Goal: Check status: Check status

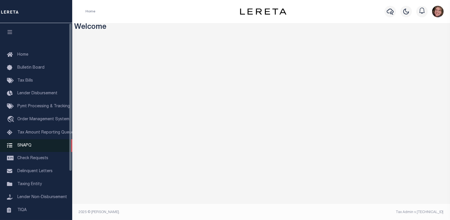
click at [26, 148] on span "SNAPQ" at bounding box center [24, 145] width 14 height 4
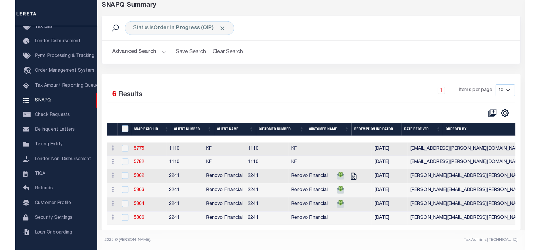
scroll to position [35, 0]
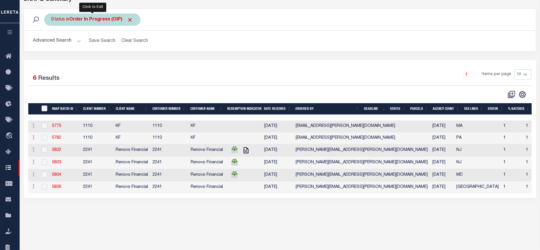
click at [116, 17] on b "Order In Progress (OIP)" at bounding box center [102, 19] width 64 height 5
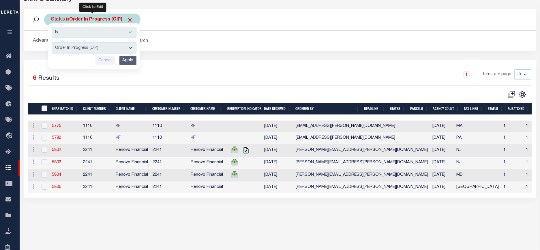
click at [101, 51] on select "Complete (CPT) Order In Progress (OIP)" at bounding box center [94, 47] width 85 height 11
select select "CPT"
click at [52, 42] on select "Complete (CPT) Order In Progress (OIP)" at bounding box center [94, 47] width 85 height 11
click at [127, 62] on input "Apply" at bounding box center [128, 61] width 17 height 10
